Goal: Check status: Check status

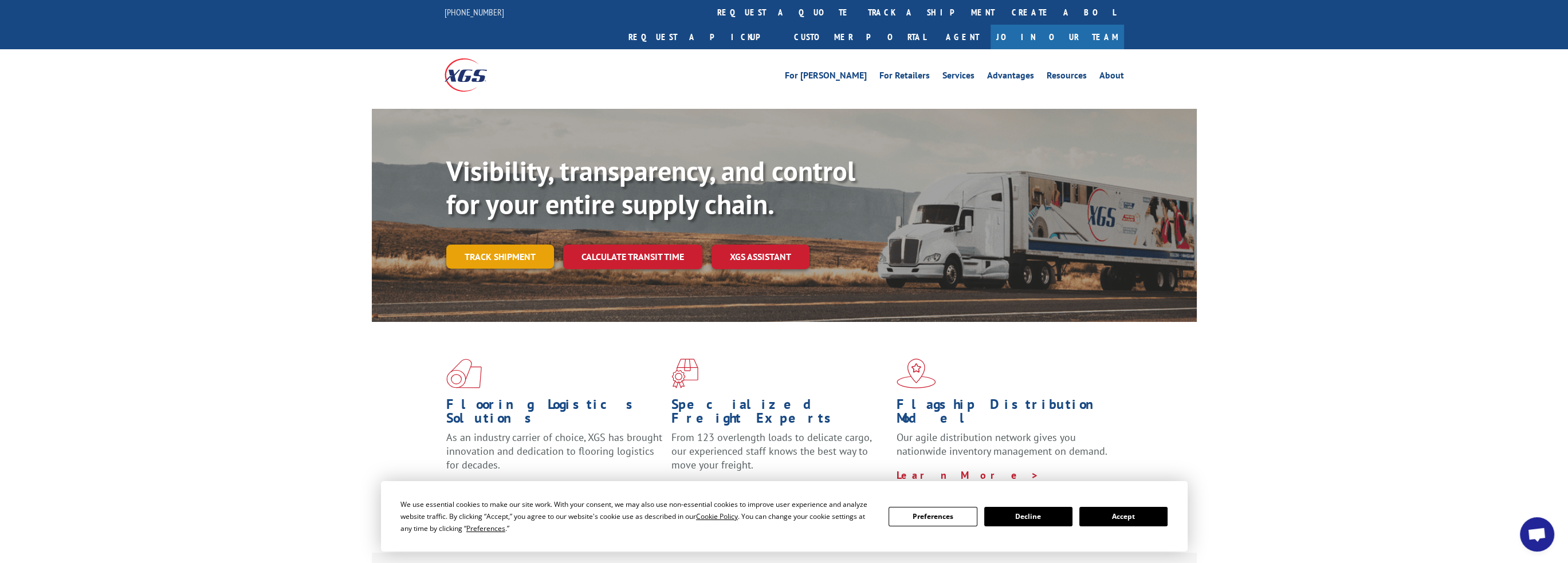
click at [514, 245] on link "Track shipment" at bounding box center [500, 257] width 108 height 24
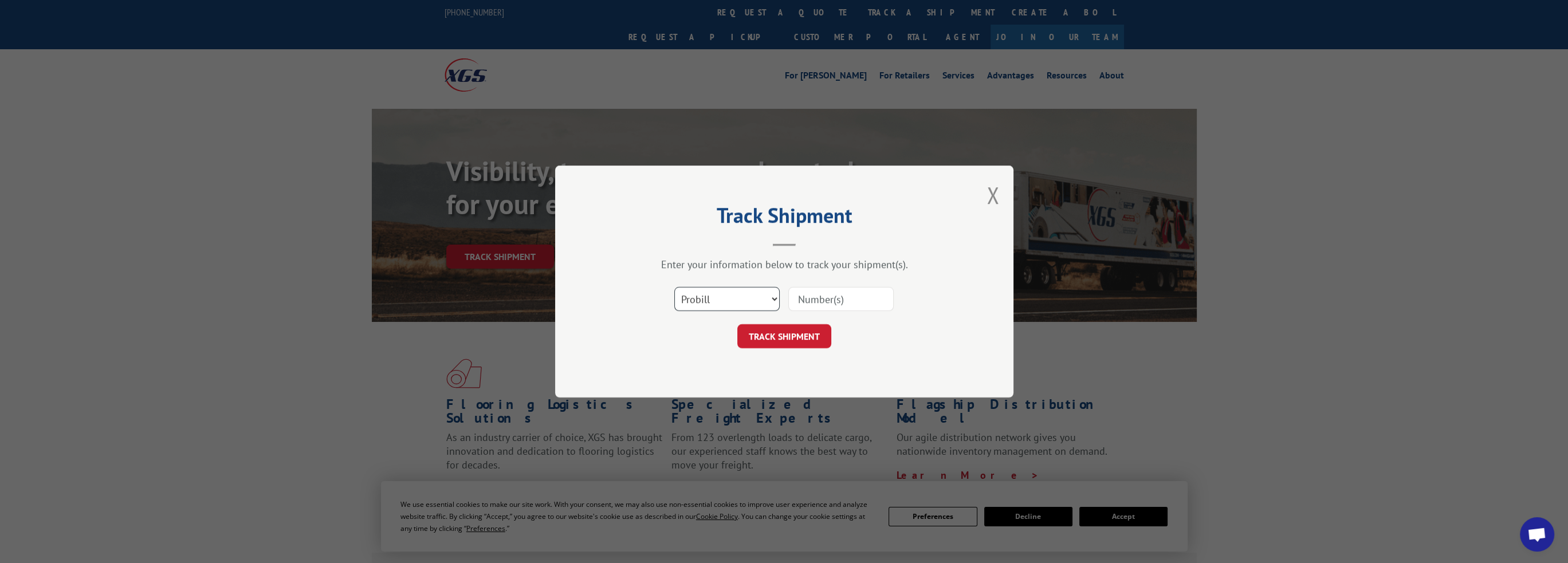
click at [748, 296] on select "Select category... Probill BOL PO" at bounding box center [727, 299] width 105 height 24
click at [825, 299] on input at bounding box center [841, 299] width 105 height 24
paste input "0005861713"
type input "0005861713"
click at [785, 335] on button "TRACK SHIPMENT" at bounding box center [784, 336] width 94 height 24
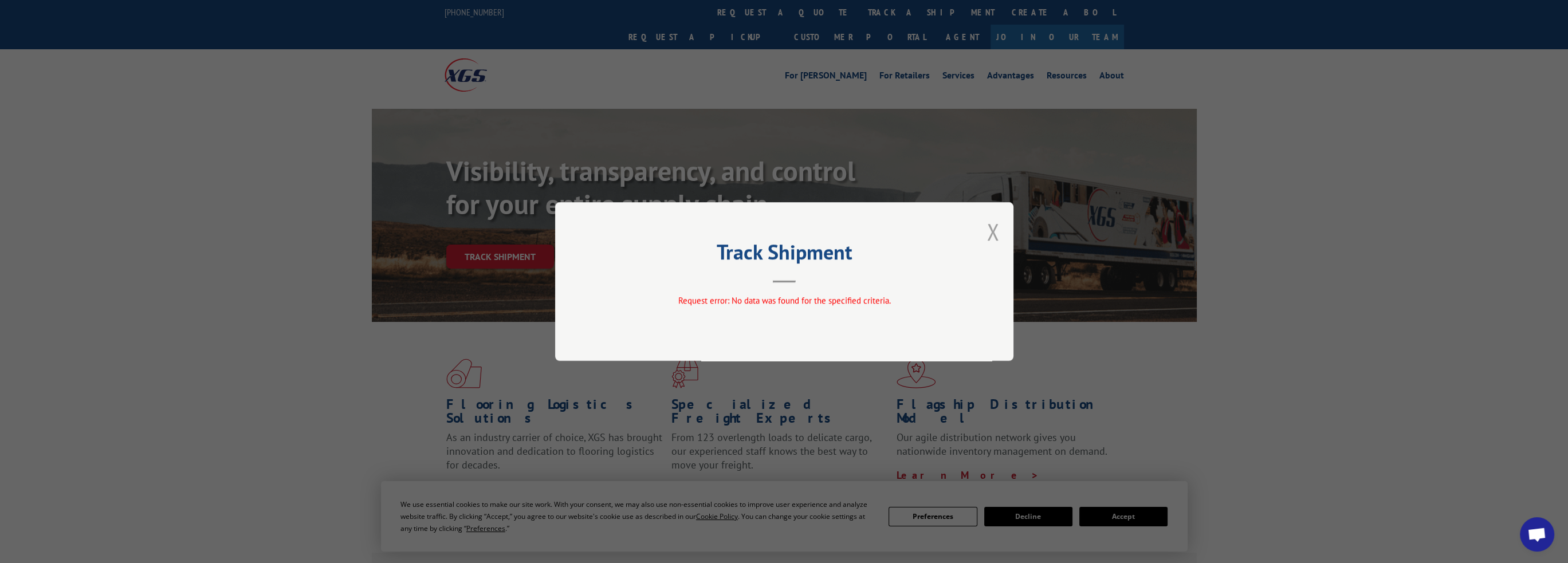
click at [991, 233] on button "Close modal" at bounding box center [993, 232] width 13 height 31
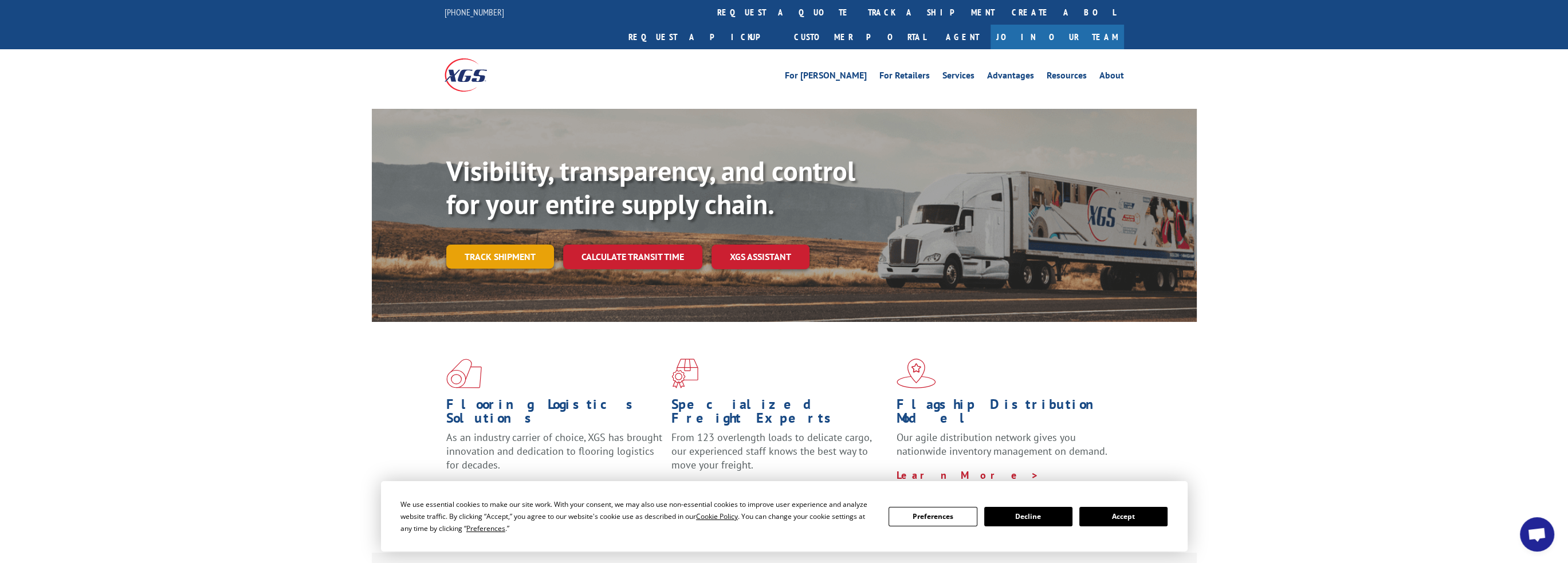
click at [500, 245] on link "Track shipment" at bounding box center [500, 257] width 108 height 24
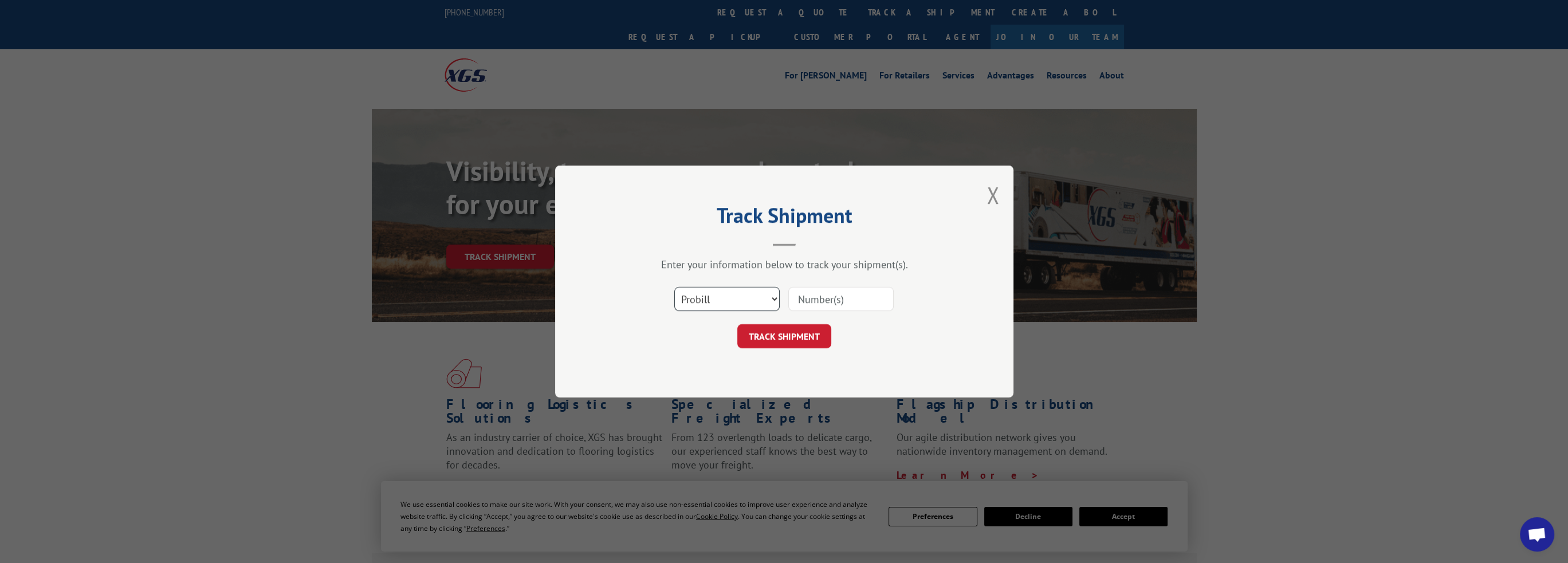
click at [735, 297] on select "Select category... Probill BOL PO" at bounding box center [727, 299] width 105 height 24
select select "po"
click at [674, 287] on select "Select category... Probill BOL PO" at bounding box center [727, 299] width 105 height 24
click at [836, 297] on input at bounding box center [841, 299] width 105 height 24
paste input "0005861713"
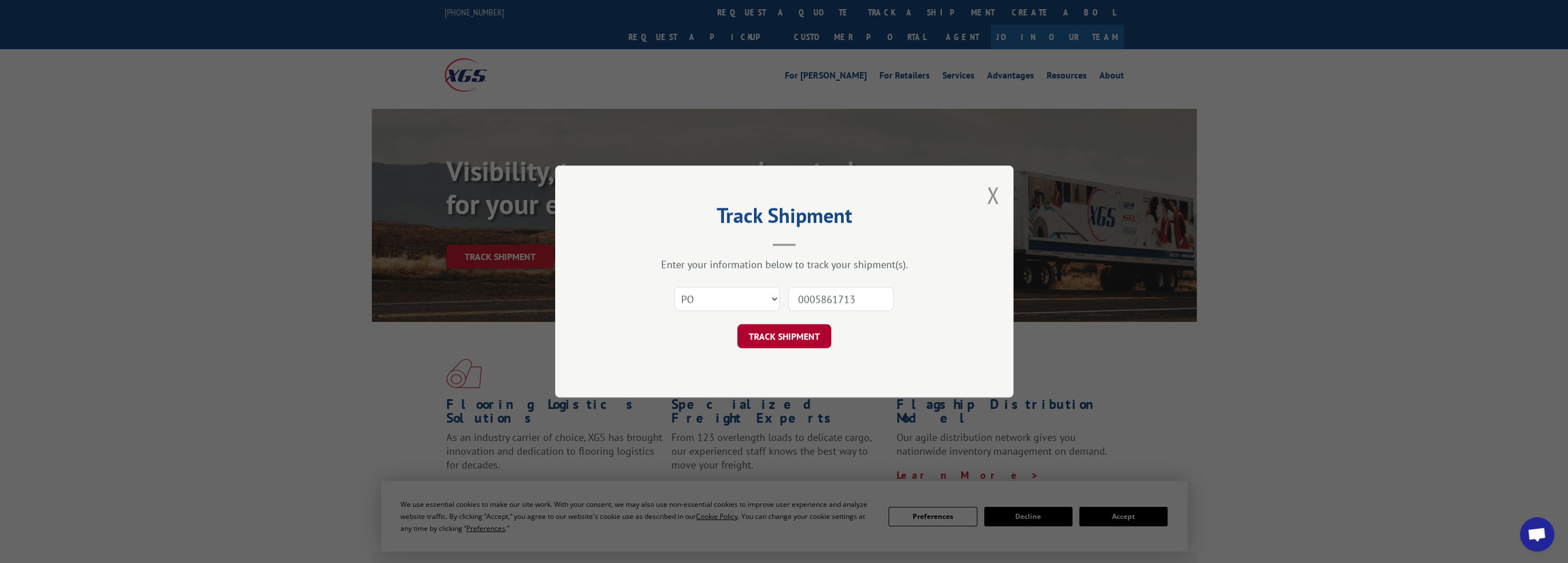
type input "0005861713"
click at [788, 341] on button "TRACK SHIPMENT" at bounding box center [784, 336] width 94 height 24
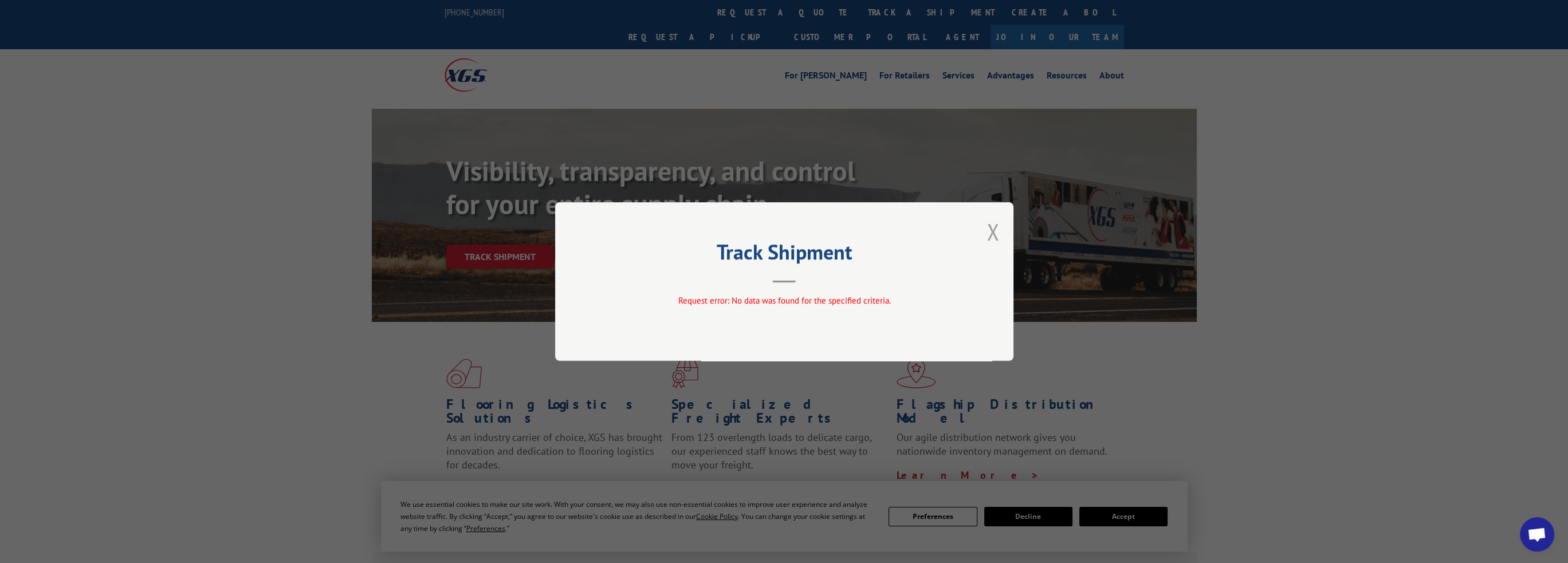
click at [992, 231] on button "Close modal" at bounding box center [993, 232] width 13 height 31
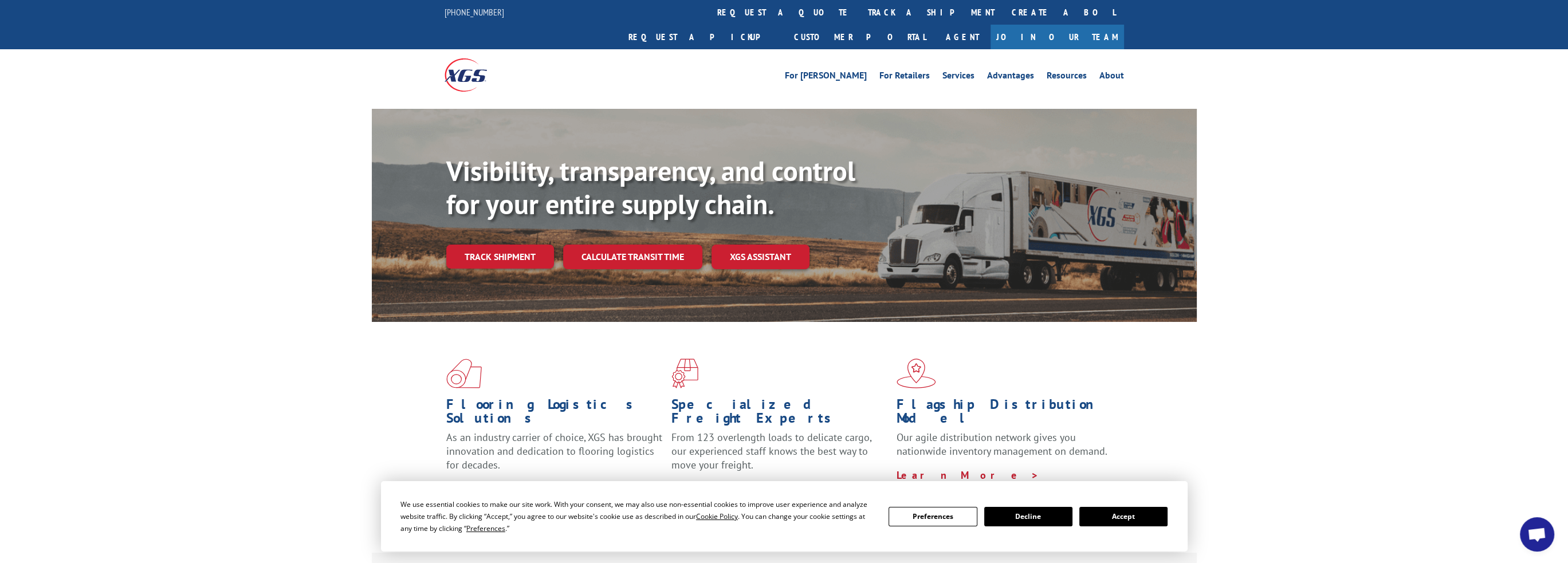
drag, startPoint x: 470, startPoint y: 229, endPoint x: 473, endPoint y: 239, distance: 10.4
click at [470, 245] on link "Track shipment" at bounding box center [500, 257] width 108 height 24
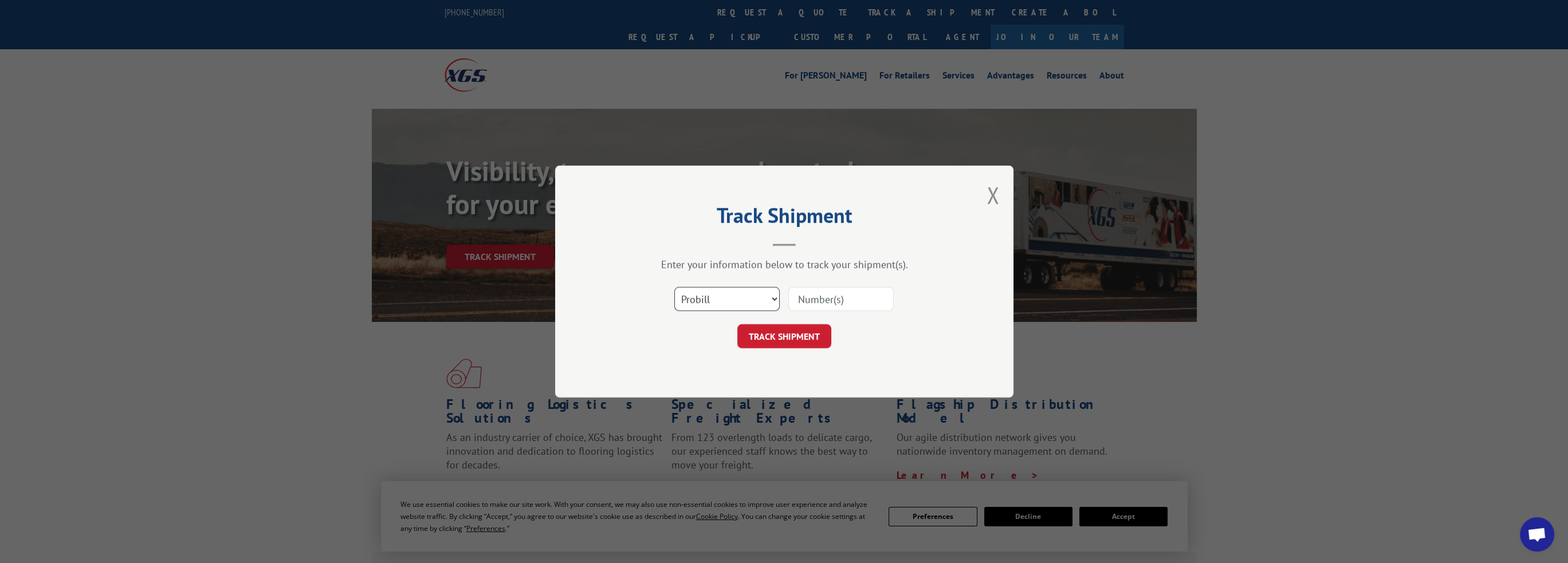
click at [744, 298] on select "Select category... Probill BOL PO" at bounding box center [727, 299] width 105 height 24
select select "bol"
click at [674, 287] on select "Select category... Probill BOL PO" at bounding box center [727, 299] width 105 height 24
click at [820, 299] on input at bounding box center [841, 299] width 105 height 24
paste input "0005861713"
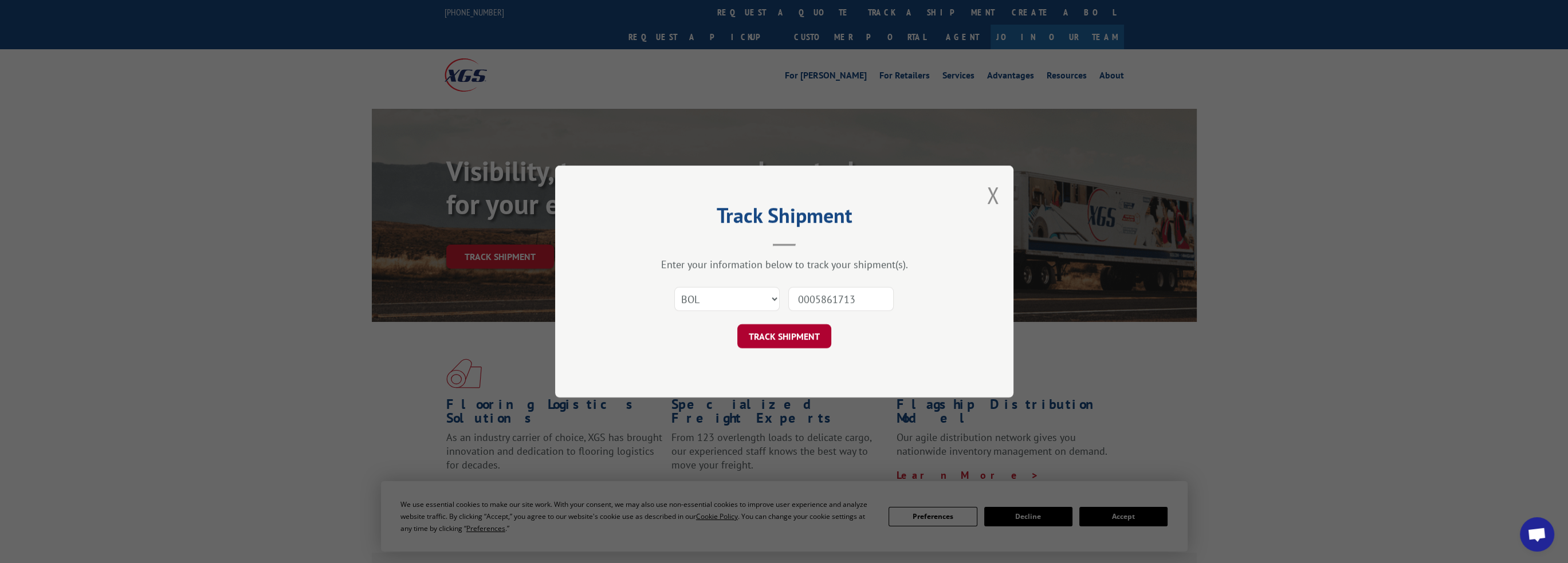
type input "0005861713"
click at [784, 334] on button "TRACK SHIPMENT" at bounding box center [784, 336] width 94 height 24
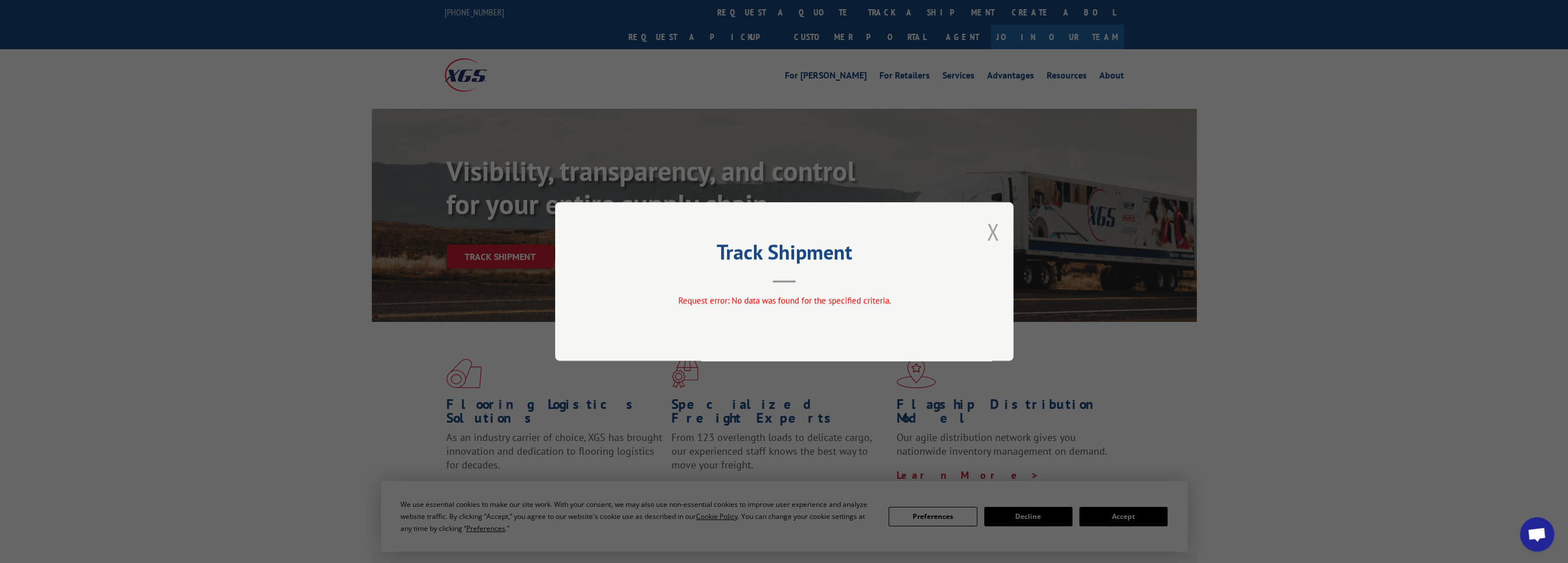
click at [987, 233] on button "Close modal" at bounding box center [993, 232] width 13 height 31
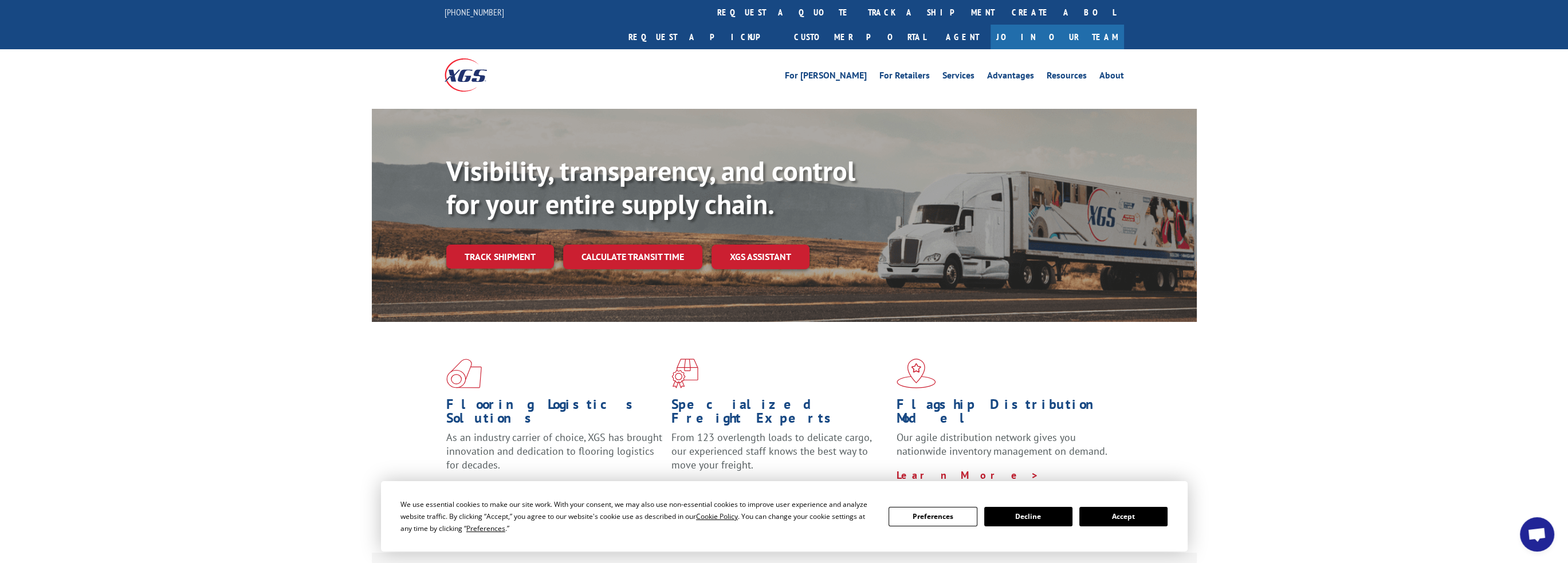
click at [1136, 518] on button "Accept" at bounding box center [1123, 516] width 88 height 20
